Goal: Navigation & Orientation: Find specific page/section

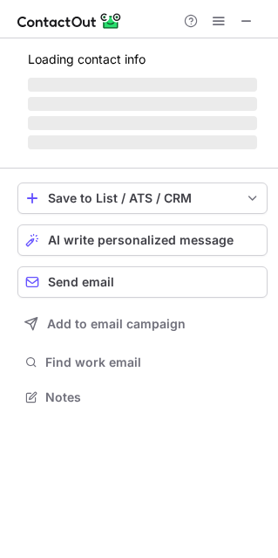
scroll to position [9, 9]
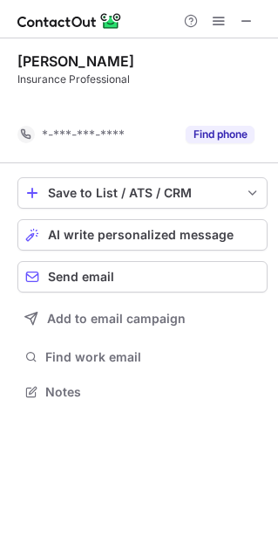
scroll to position [351, 278]
